Goal: Find specific page/section: Find specific page/section

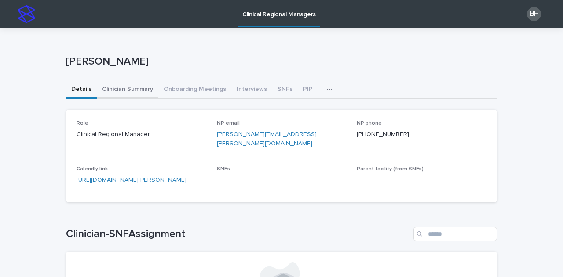
click at [138, 94] on button "Clinician Summary" at bounding box center [128, 90] width 62 height 18
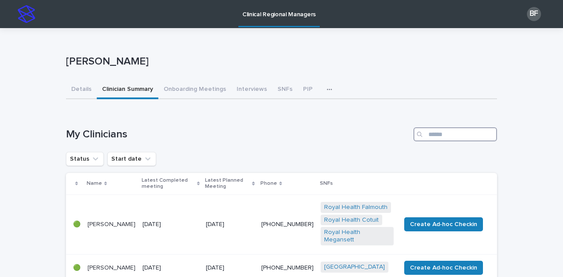
click at [429, 135] on input "Search" at bounding box center [455, 134] width 84 height 14
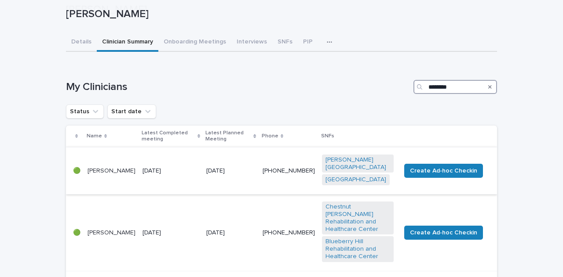
scroll to position [88, 0]
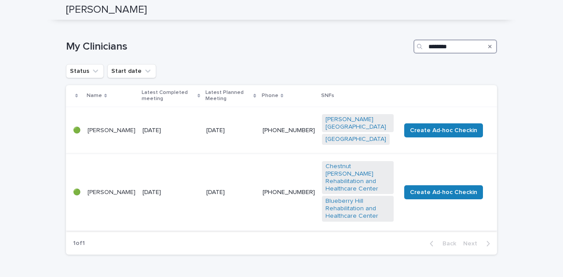
type input "********"
click at [171, 164] on td "[DATE]" at bounding box center [171, 192] width 64 height 77
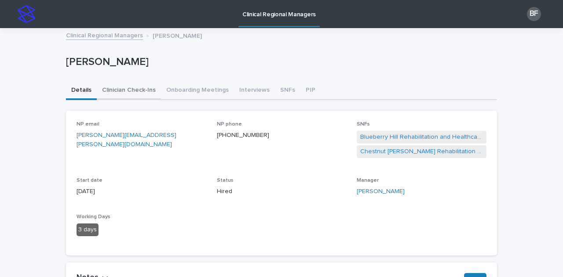
click at [108, 87] on button "Clinician Check-Ins" at bounding box center [129, 91] width 64 height 18
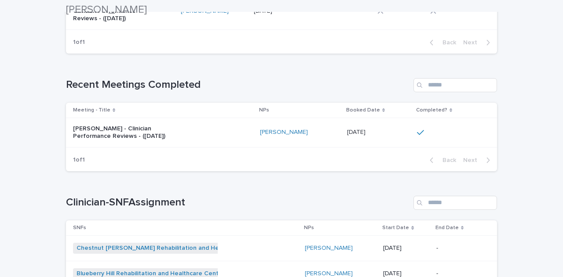
scroll to position [176, 0]
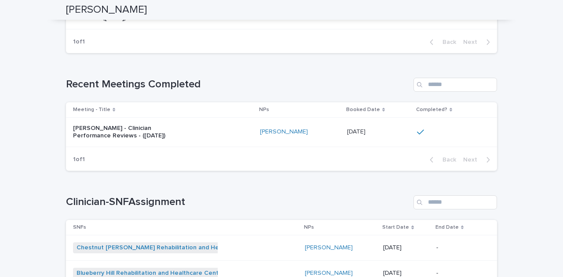
click at [235, 125] on div "[PERSON_NAME] - Clinician Performance Reviews - ([DATE])" at bounding box center [163, 132] width 180 height 22
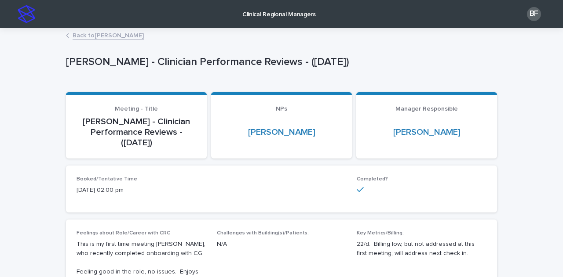
click at [296, 15] on p "Clinical Regional Managers" at bounding box center [278, 9] width 73 height 18
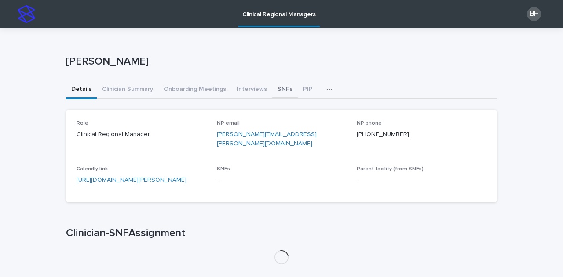
click at [277, 91] on button "SNFs" at bounding box center [284, 90] width 25 height 18
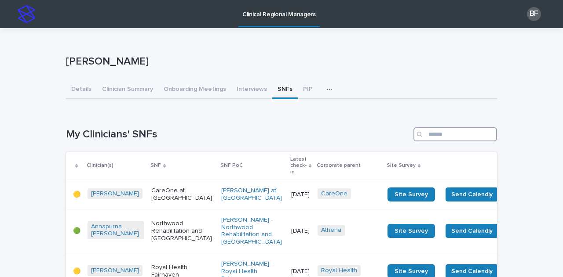
click at [441, 135] on input "Search" at bounding box center [455, 134] width 84 height 14
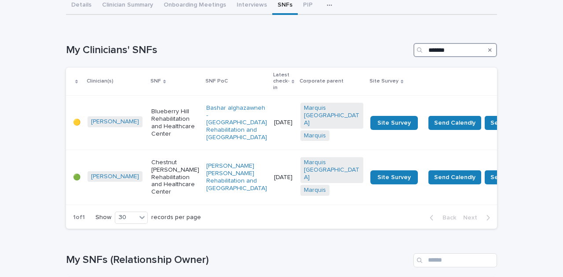
scroll to position [88, 0]
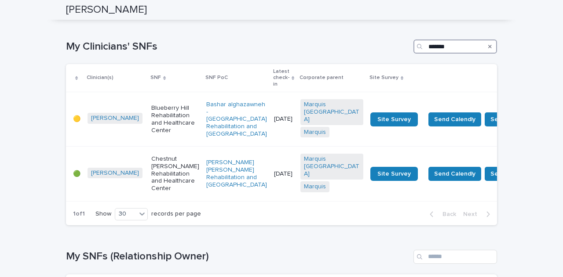
type input "*******"
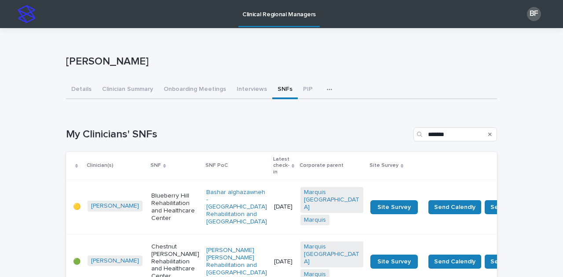
click at [268, 14] on p "Clinical Regional Managers" at bounding box center [278, 9] width 73 height 18
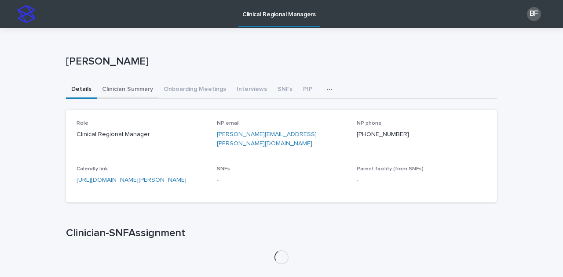
click at [128, 91] on button "Clinician Summary" at bounding box center [128, 90] width 62 height 18
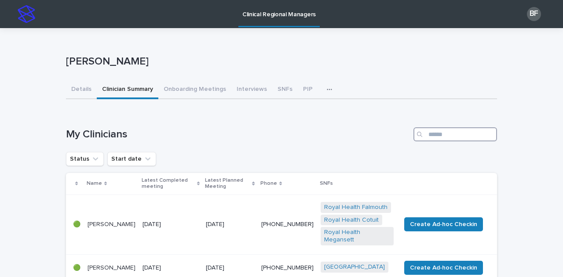
click at [434, 135] on input "Search" at bounding box center [455, 134] width 84 height 14
type input "*"
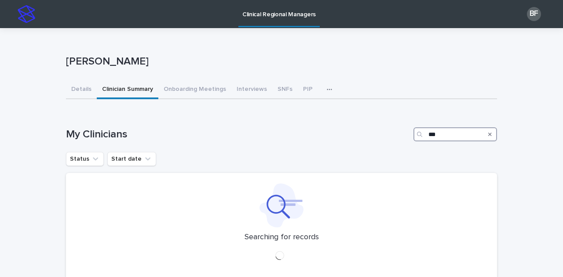
type input "****"
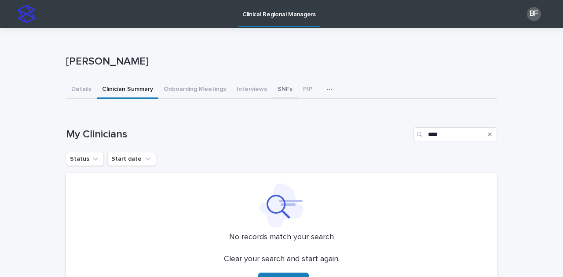
click at [274, 86] on button "SNFs" at bounding box center [284, 90] width 25 height 18
